Goal: Complete application form

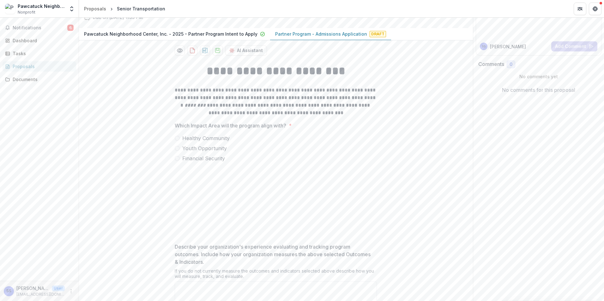
scroll to position [69, 0]
click at [178, 141] on label "Healthy Community" at bounding box center [276, 138] width 202 height 8
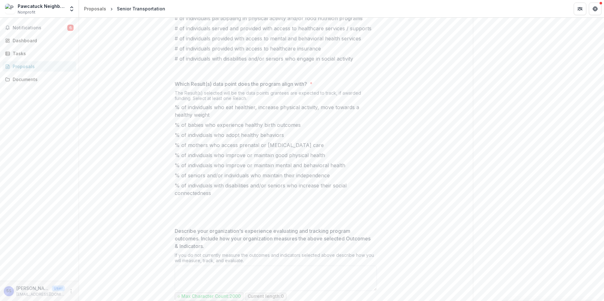
scroll to position [278, 0]
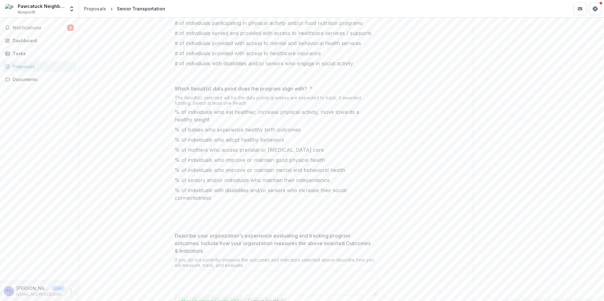
click at [175, 26] on span at bounding box center [175, 23] width 0 height 6
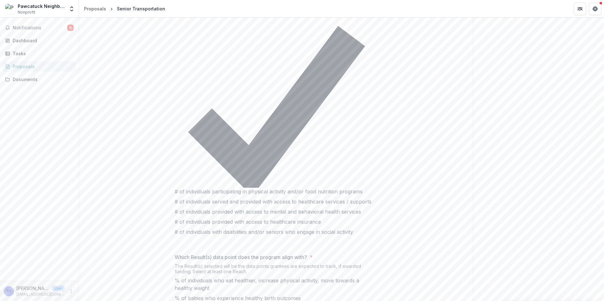
click at [175, 229] on span at bounding box center [175, 232] width 0 height 6
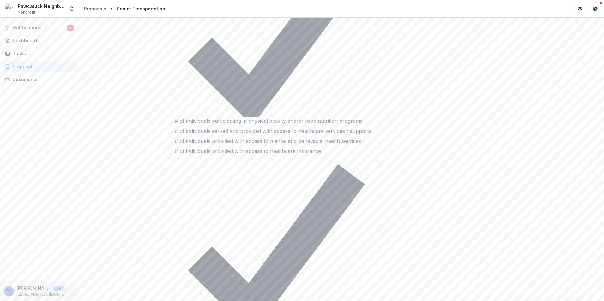
scroll to position [355, 0]
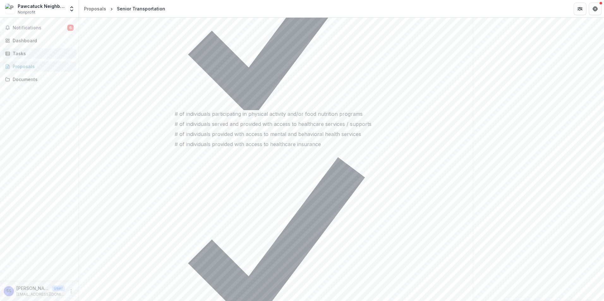
click at [15, 55] on div "Tasks" at bounding box center [42, 53] width 58 height 7
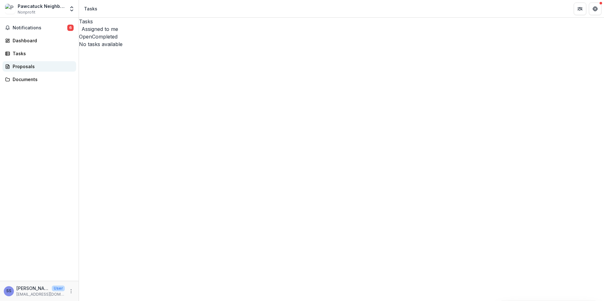
click at [24, 66] on div "Proposals" at bounding box center [42, 66] width 58 height 7
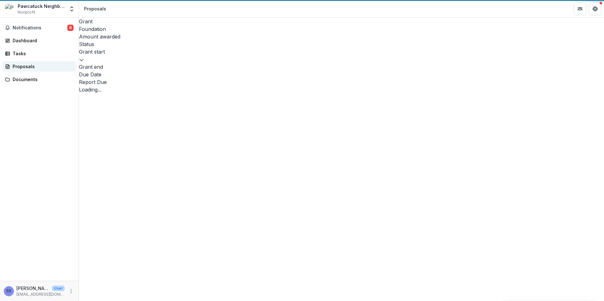
click at [25, 66] on div "Proposals" at bounding box center [42, 66] width 58 height 7
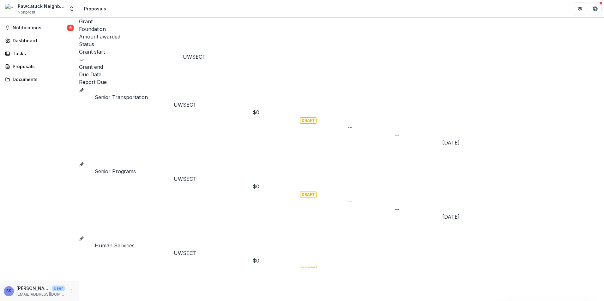
click at [197, 101] on p "UWSECT" at bounding box center [213, 105] width 79 height 8
click at [189, 101] on p "UWSECT" at bounding box center [213, 105] width 79 height 8
click at [84, 86] on button "Grant d1863dfe-a107-4c2f-a2b2-3373975ef68c" at bounding box center [81, 90] width 5 height 8
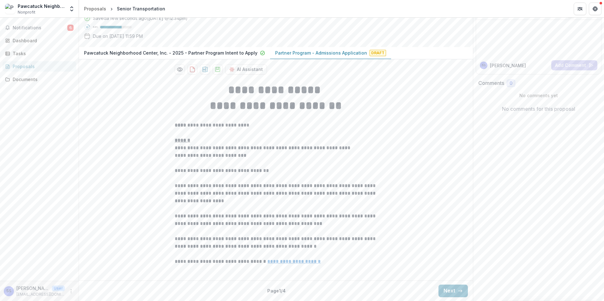
scroll to position [107, 0]
click at [447, 292] on button "Next" at bounding box center [452, 291] width 29 height 13
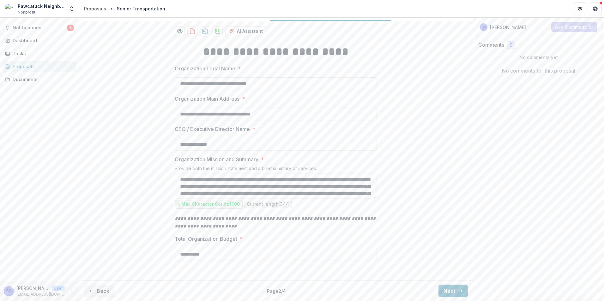
scroll to position [146, 0]
click at [207, 253] on input "**********" at bounding box center [276, 254] width 202 height 13
type input "**********"
click at [447, 288] on button "Next" at bounding box center [452, 291] width 29 height 13
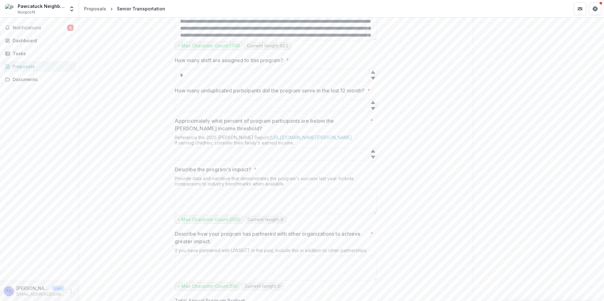
scroll to position [411, 0]
